Goal: Navigation & Orientation: Find specific page/section

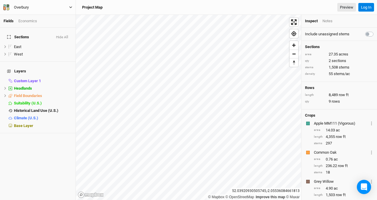
click at [72, 7] on icon "button" at bounding box center [70, 7] width 3 height 3
click at [141, 12] on div "Project Map Preview Log In" at bounding box center [226, 7] width 301 height 15
